Goal: Information Seeking & Learning: Learn about a topic

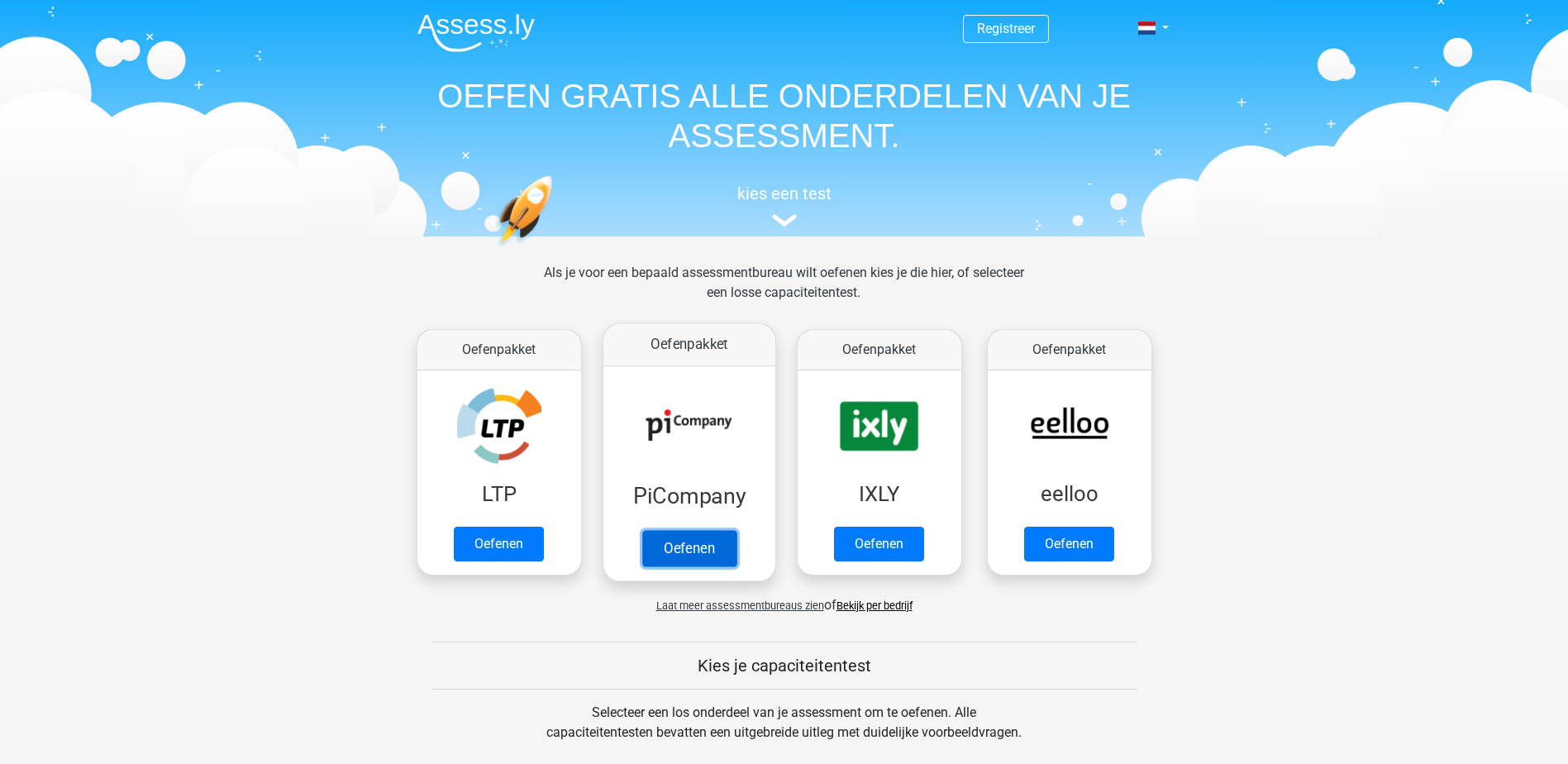
click at [693, 553] on link "Oefenen" at bounding box center [688, 549] width 94 height 36
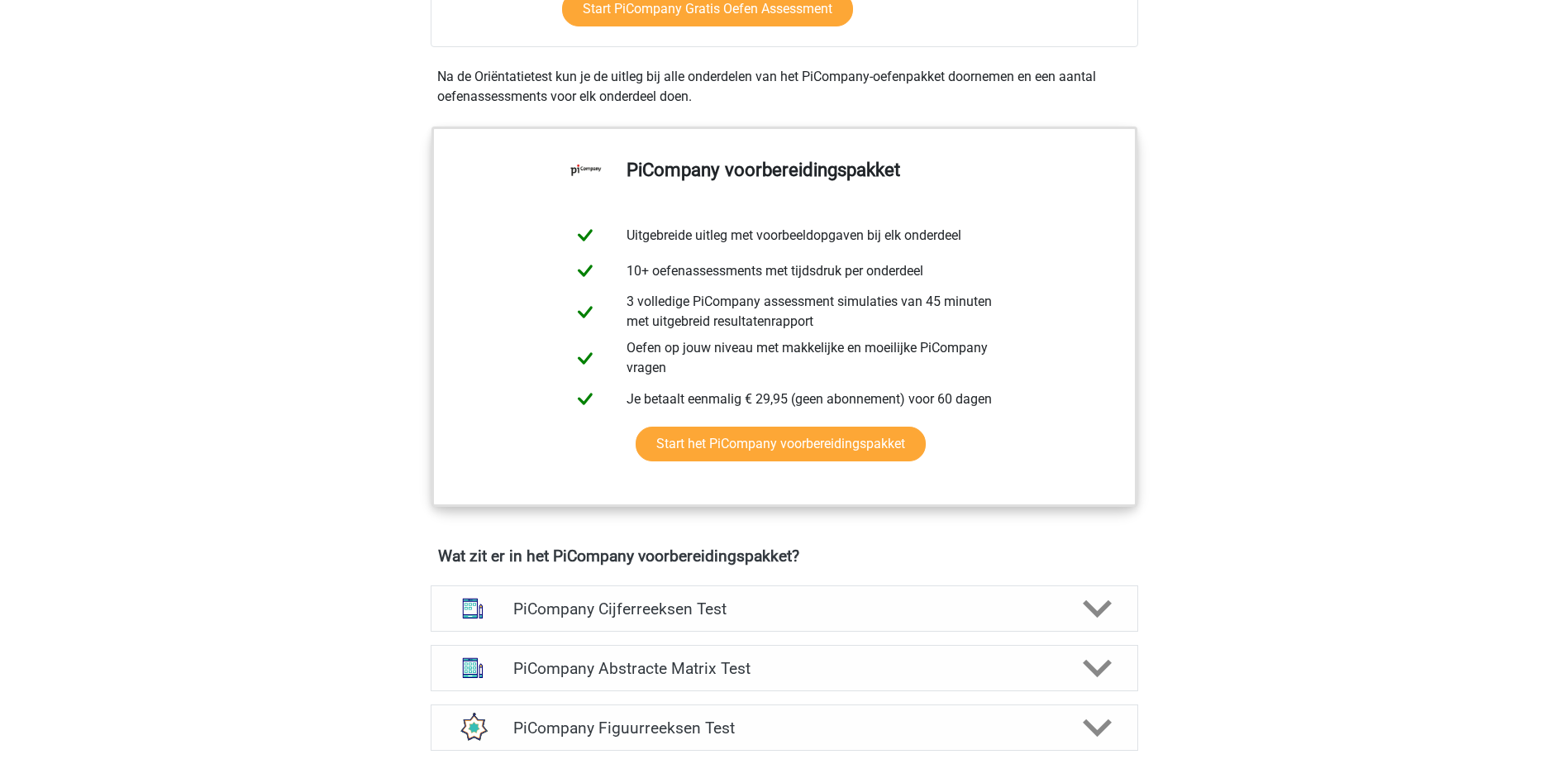
scroll to position [910, 0]
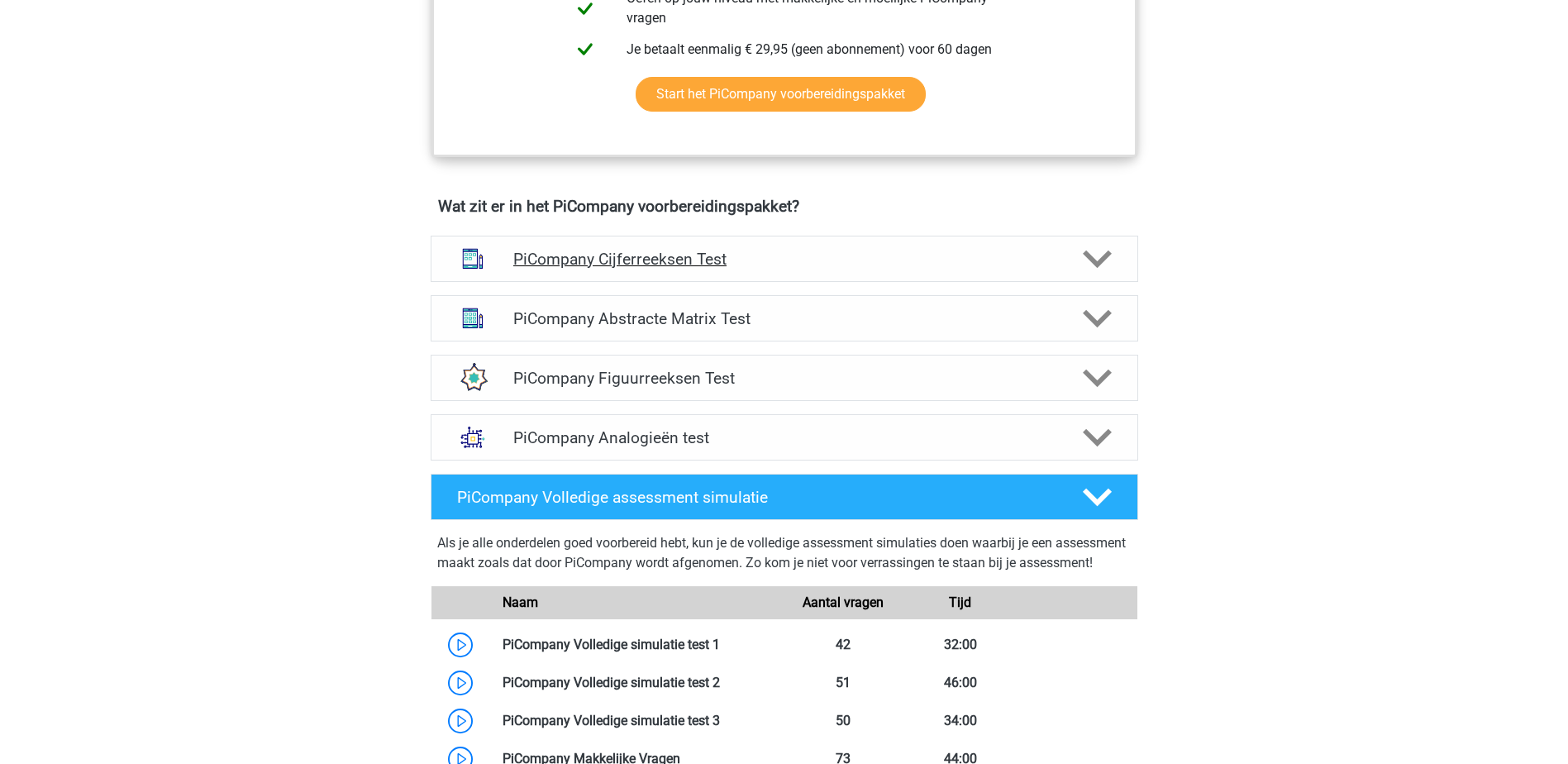
click at [606, 269] on h4 "PiCompany Cijferreeksen Test" at bounding box center [784, 259] width 542 height 19
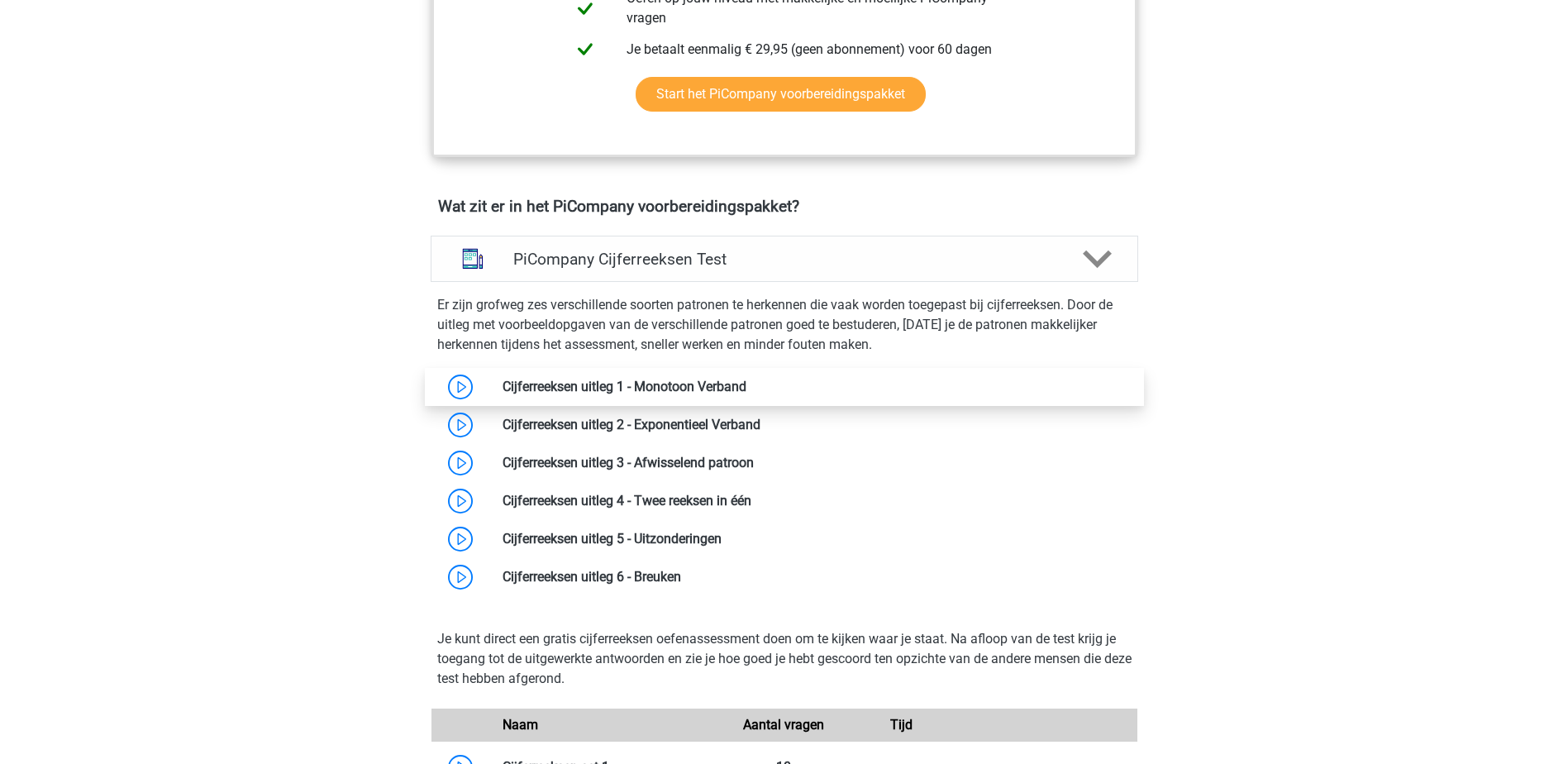
click at [746, 394] on link at bounding box center [746, 387] width 0 height 15
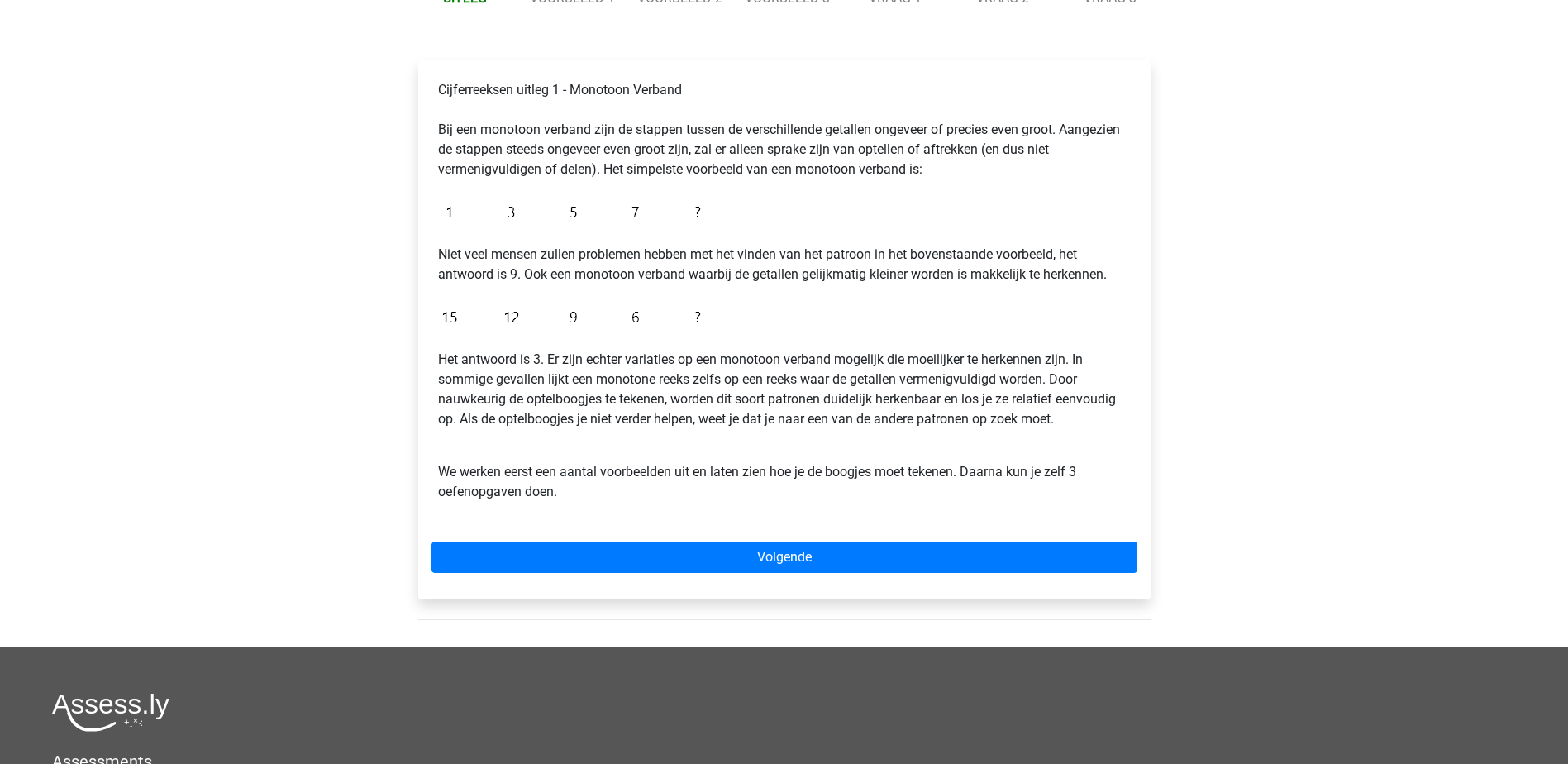
scroll to position [248, 0]
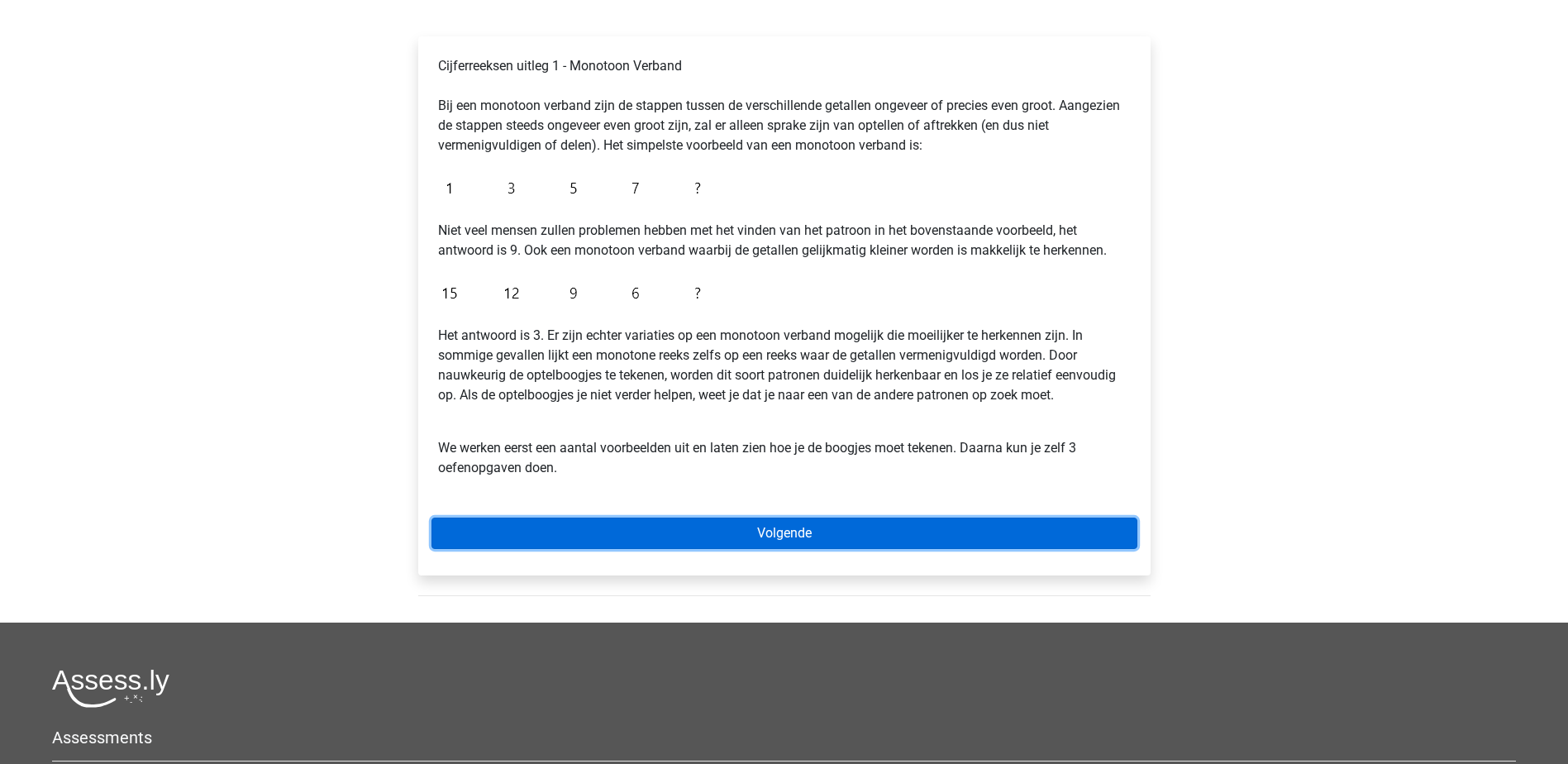
click at [606, 528] on link "Volgende" at bounding box center [784, 533] width 705 height 31
